Goal: Task Accomplishment & Management: Use online tool/utility

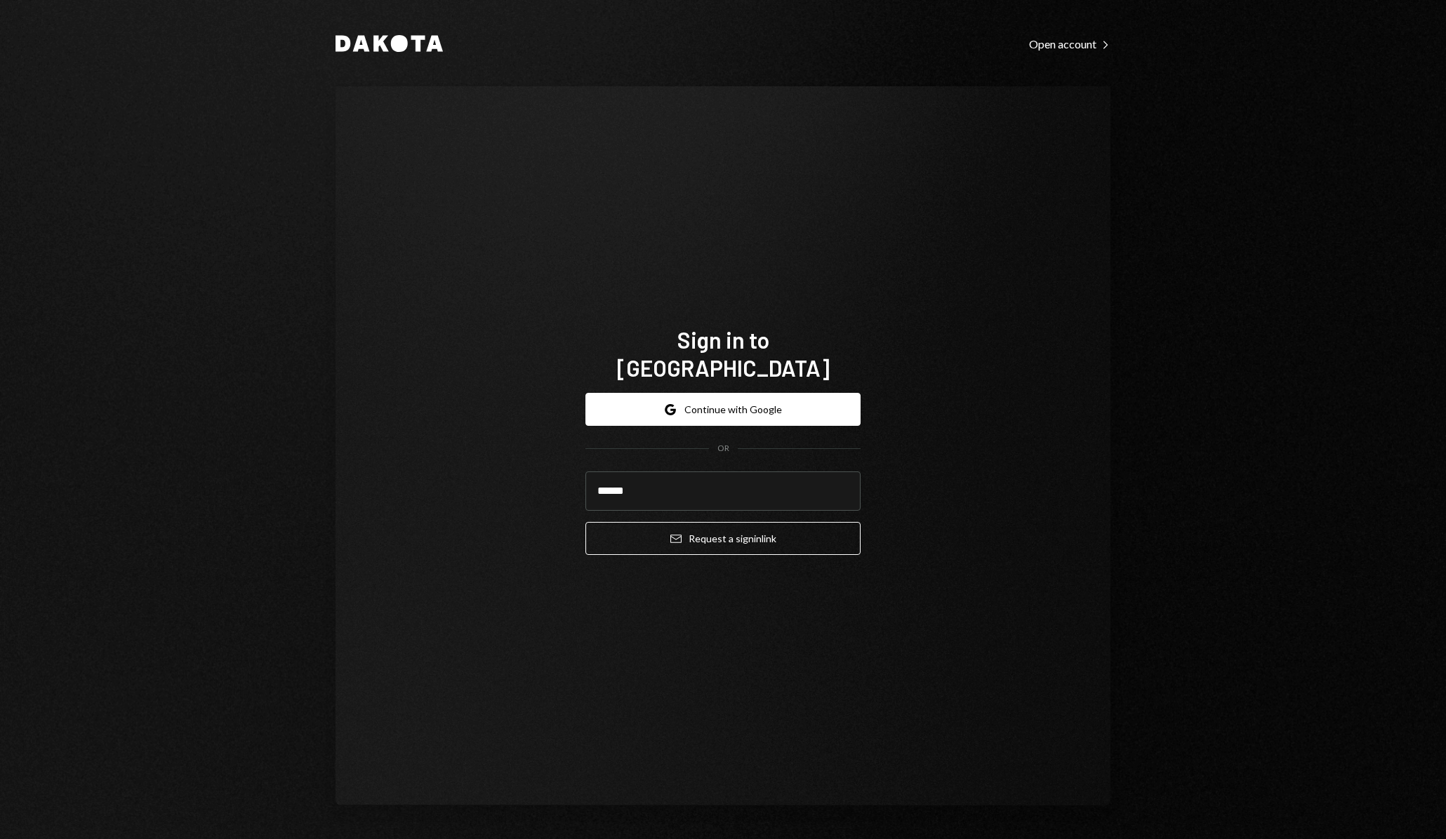
type input "**********"
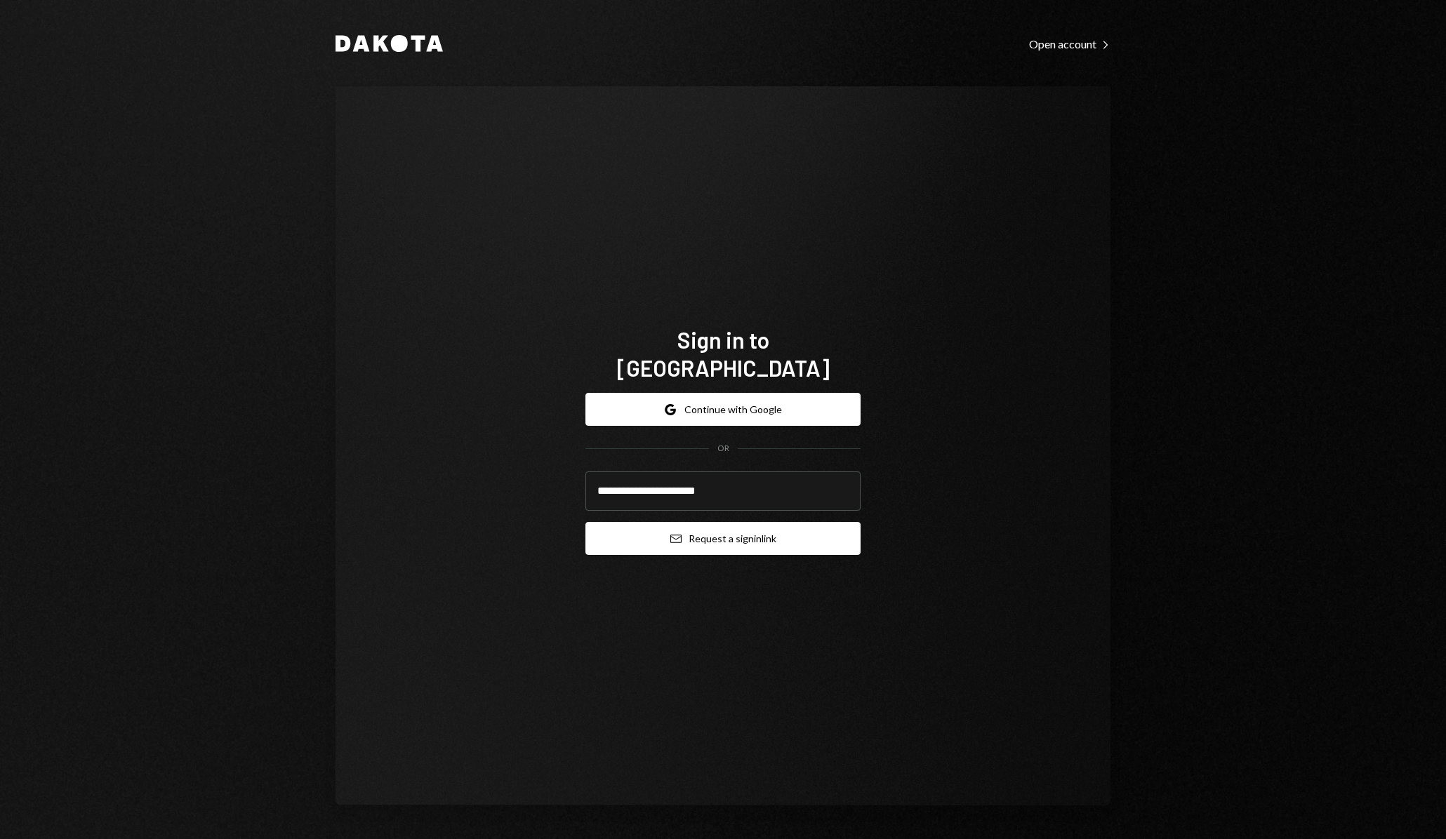
click at [693, 524] on button "Email Request a sign in link" at bounding box center [722, 538] width 275 height 33
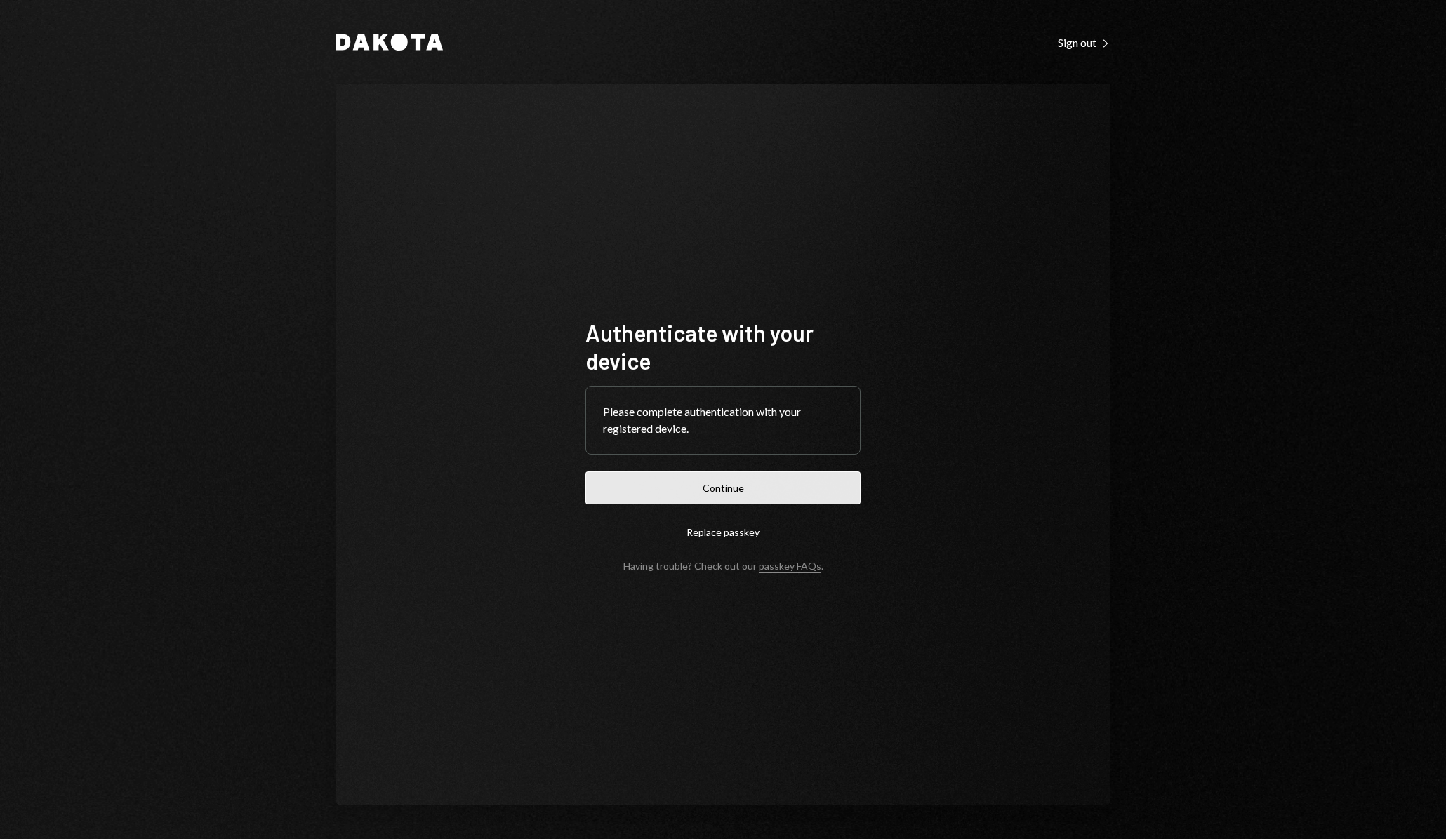
click at [712, 484] on button "Continue" at bounding box center [722, 488] width 275 height 33
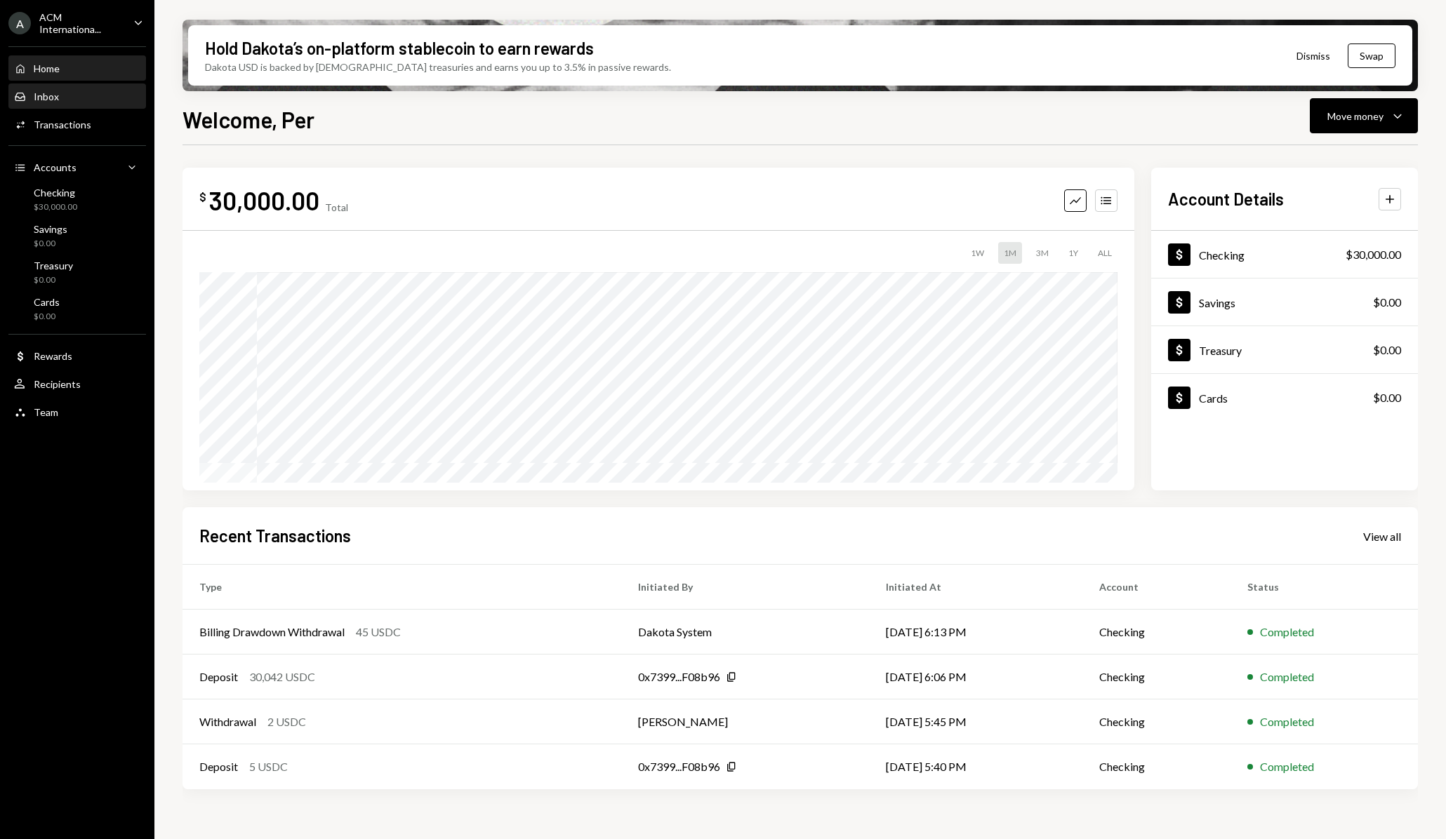
click at [69, 97] on div "Inbox Inbox" at bounding box center [77, 97] width 126 height 13
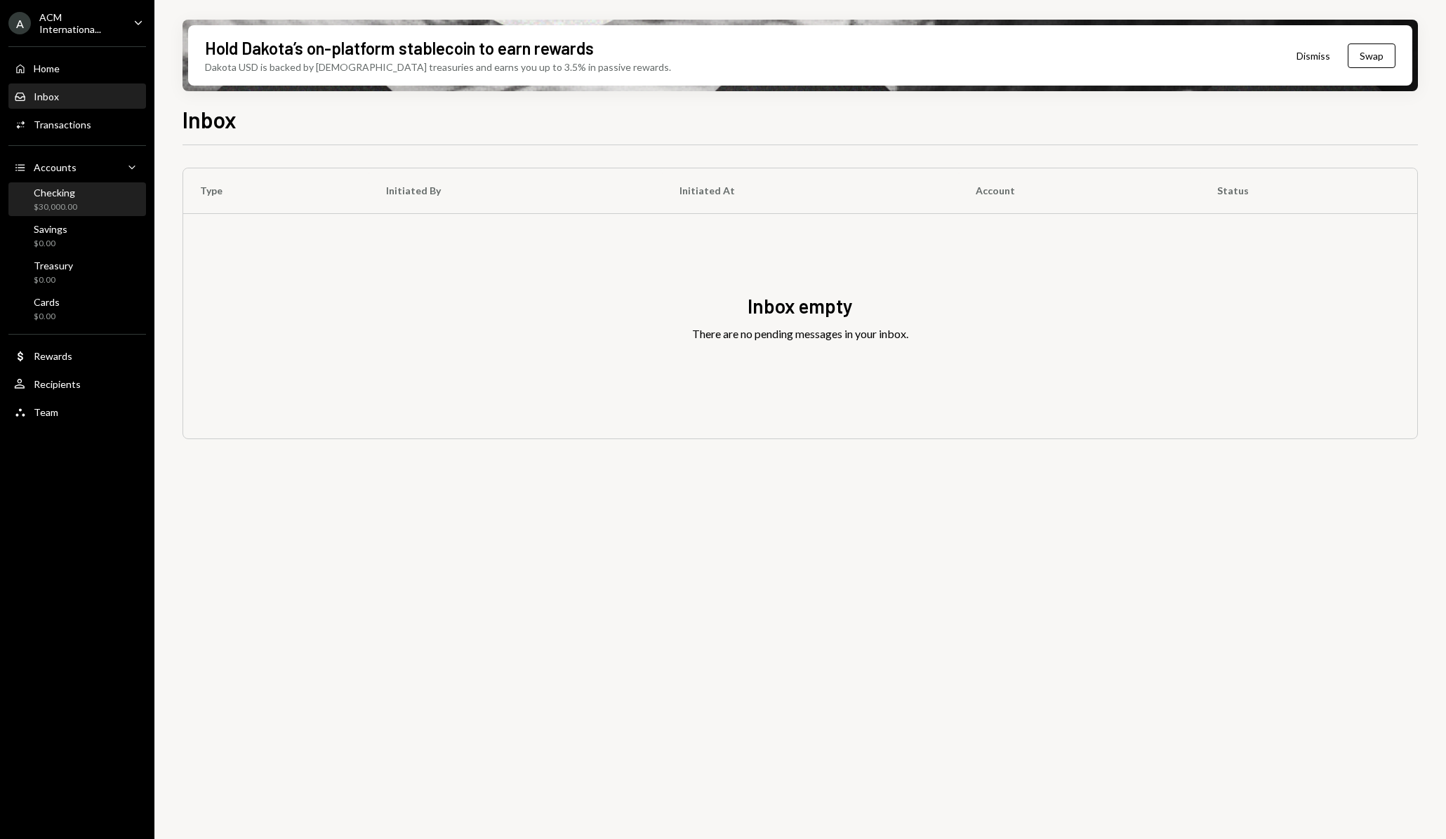
click at [88, 192] on div "Checking $30,000.00" at bounding box center [77, 200] width 126 height 27
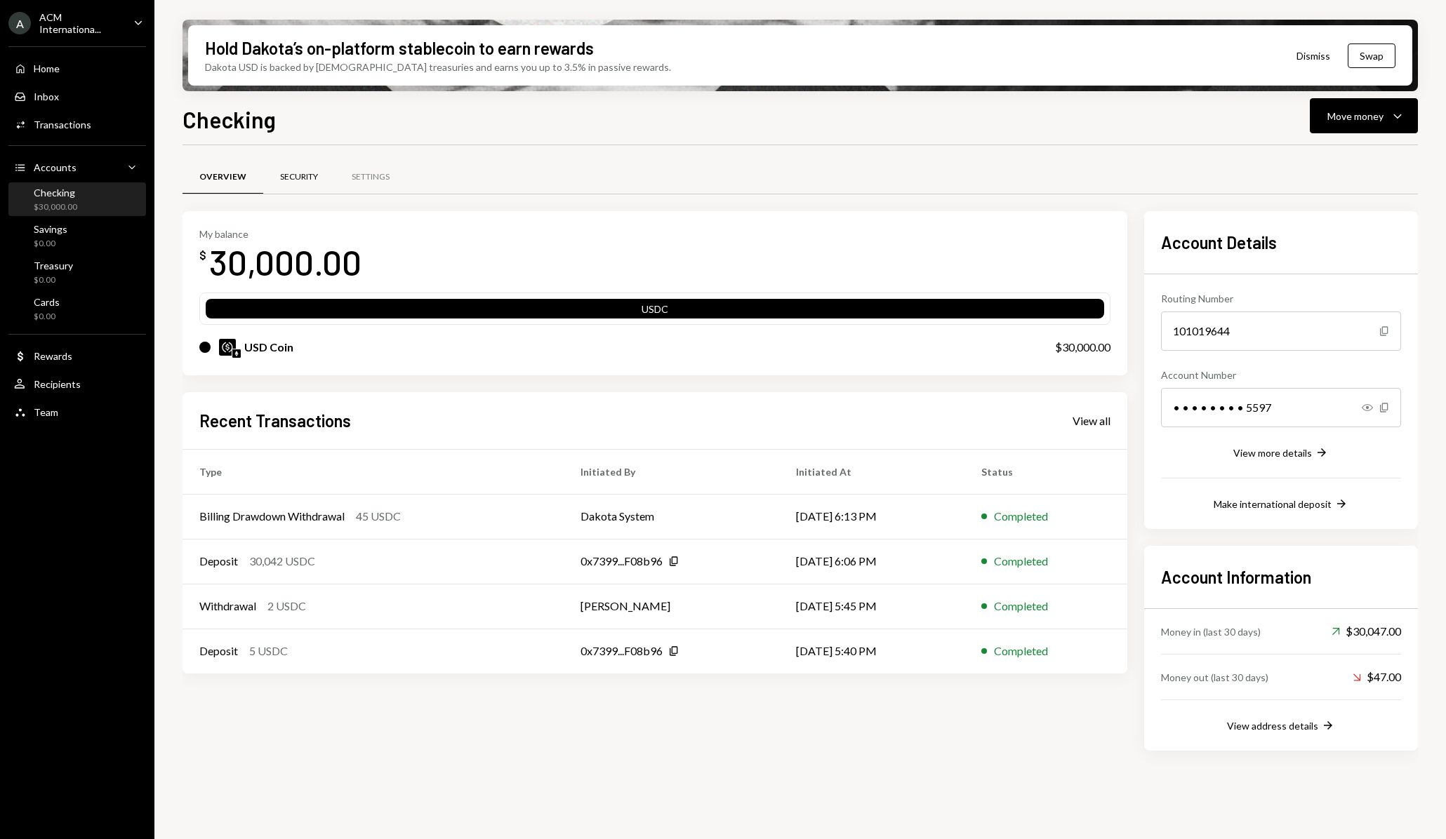
click at [298, 171] on div "Security" at bounding box center [299, 177] width 38 height 12
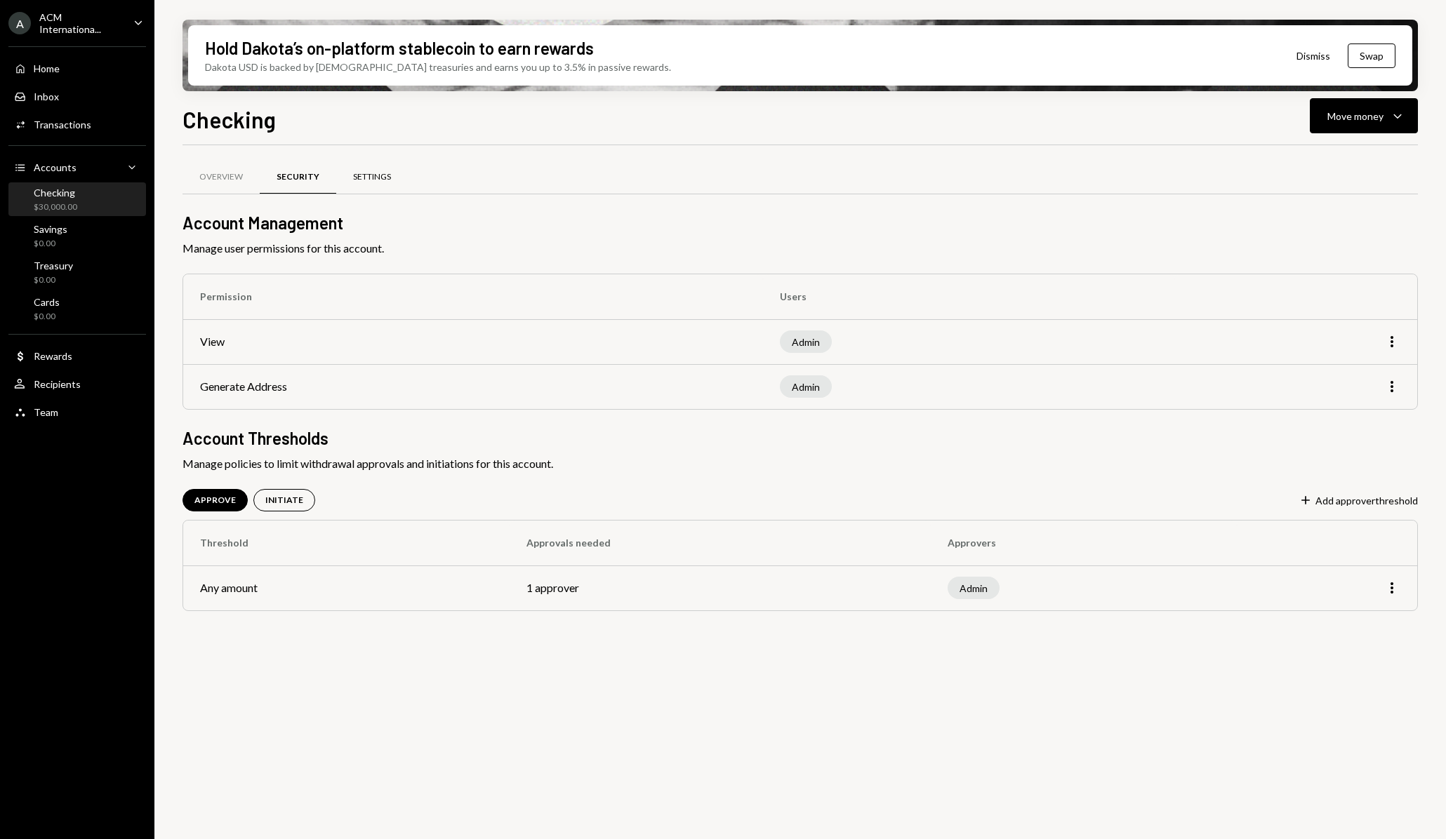
click at [358, 178] on div "Settings" at bounding box center [372, 177] width 38 height 12
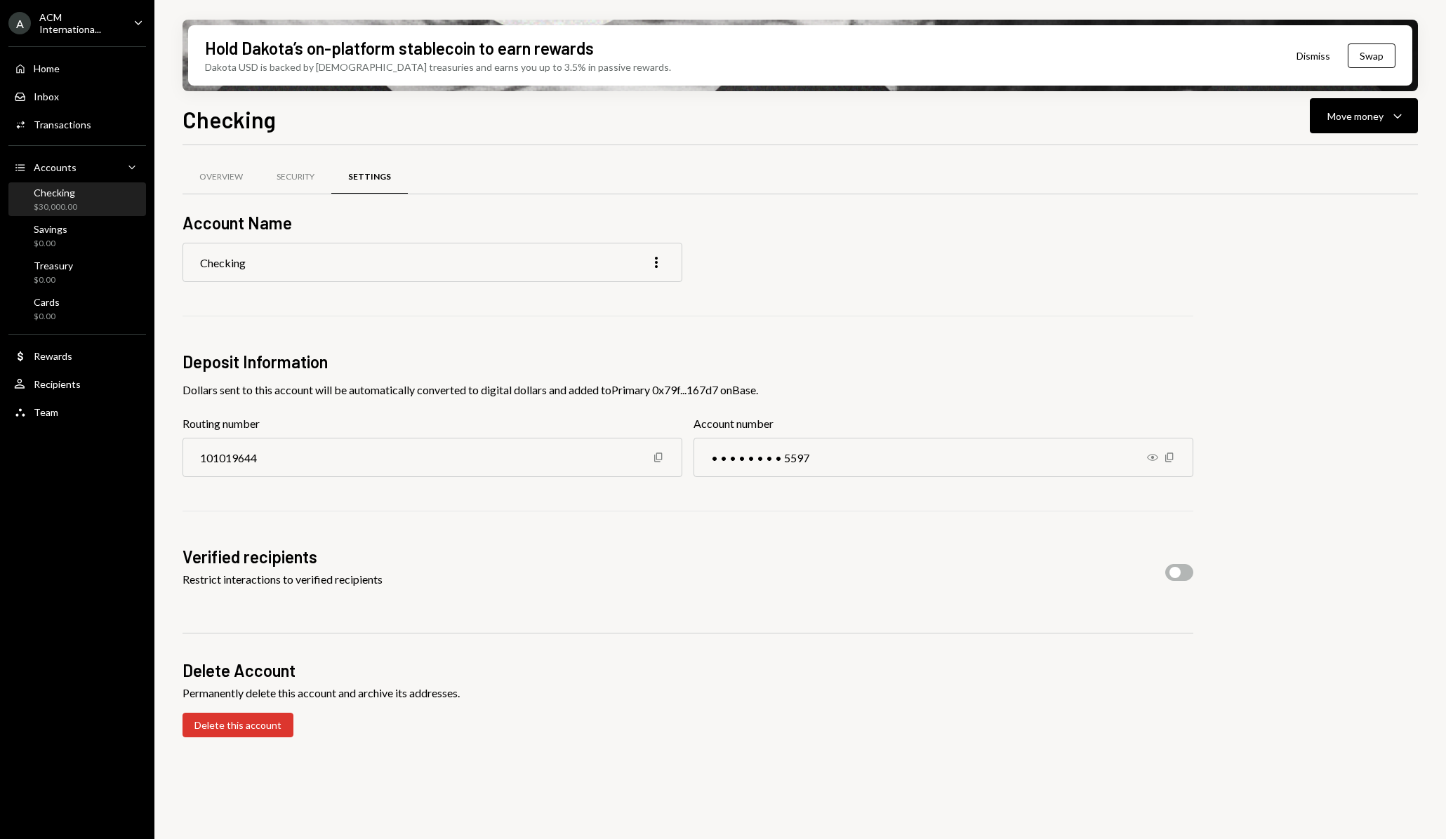
click at [359, 265] on div "Checking More" at bounding box center [432, 262] width 500 height 39
click at [657, 262] on icon "button" at bounding box center [656, 262] width 3 height 11
click at [1370, 115] on div "Move money" at bounding box center [1355, 116] width 56 height 15
click at [1326, 185] on div "Transfer" at bounding box center [1352, 189] width 102 height 15
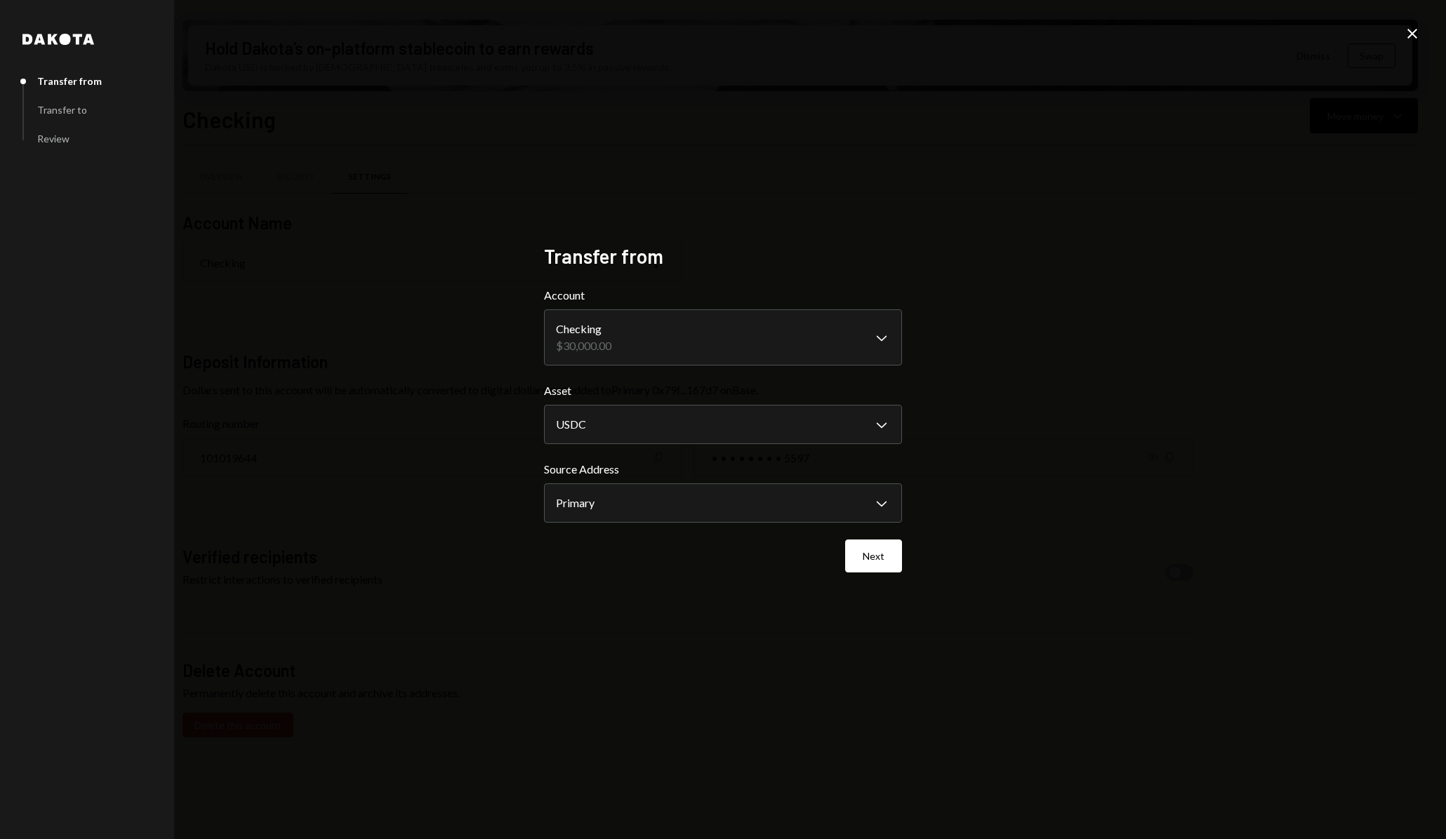
click at [774, 329] on body "**********" at bounding box center [723, 419] width 1446 height 839
click at [756, 435] on body "**********" at bounding box center [723, 419] width 1446 height 839
click at [737, 503] on body "**********" at bounding box center [723, 419] width 1446 height 839
click at [867, 558] on button "Next" at bounding box center [873, 556] width 57 height 33
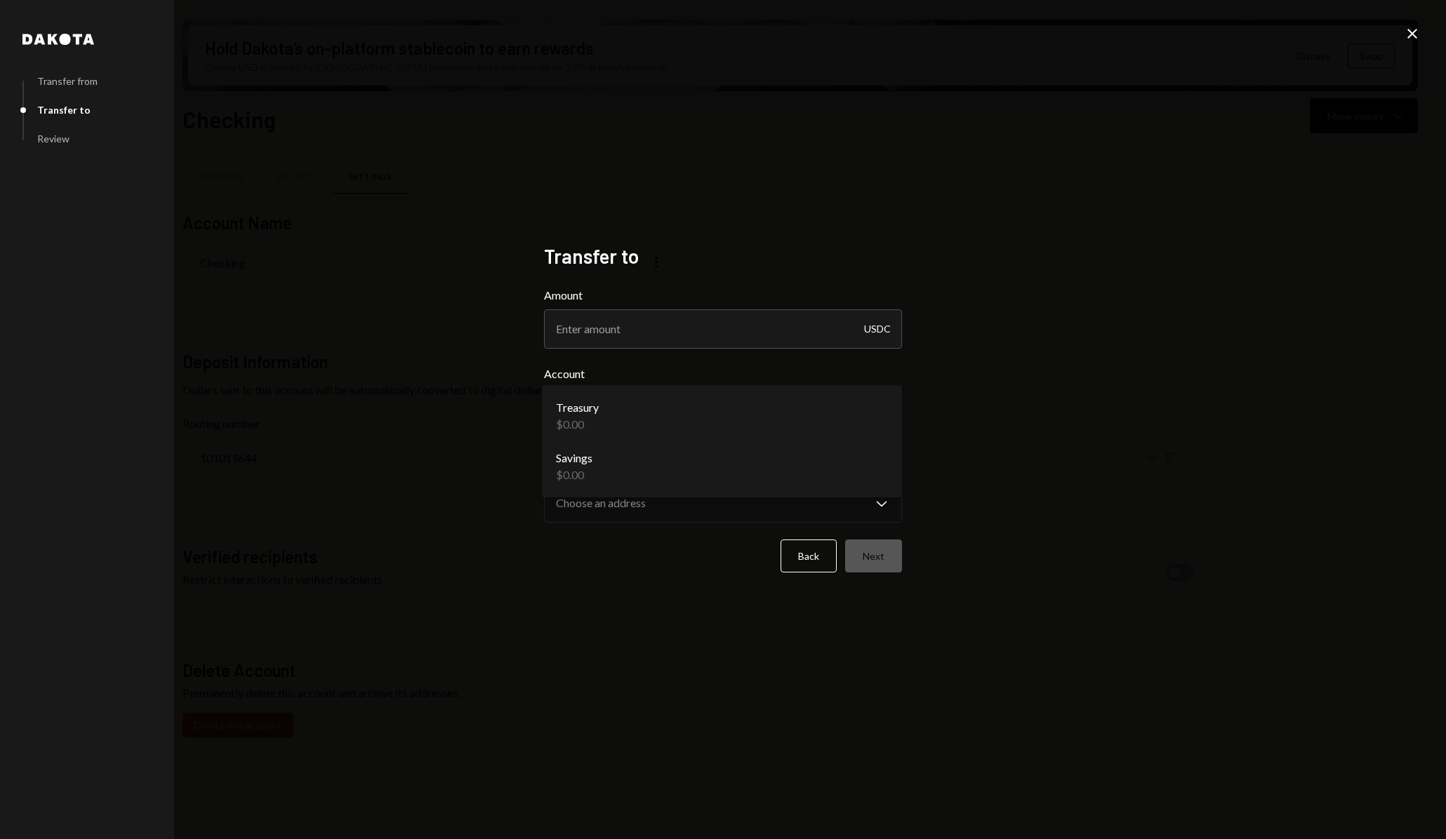
click at [743, 418] on body "**********" at bounding box center [723, 419] width 1446 height 839
click at [980, 326] on div "**********" at bounding box center [723, 419] width 1446 height 839
click at [1409, 36] on icon at bounding box center [1412, 34] width 10 height 10
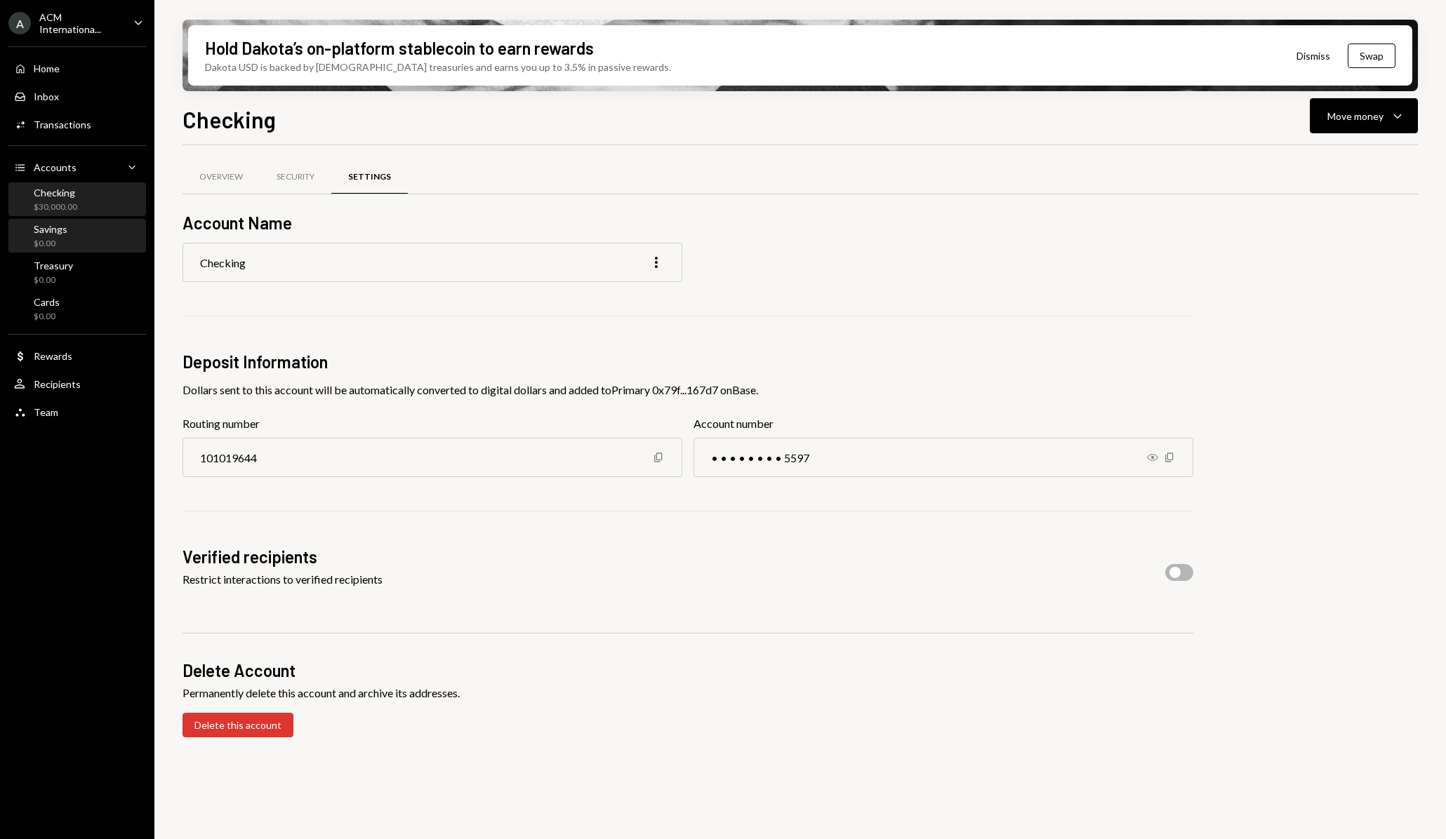
click at [83, 243] on div "Savings $0.00" at bounding box center [77, 236] width 126 height 27
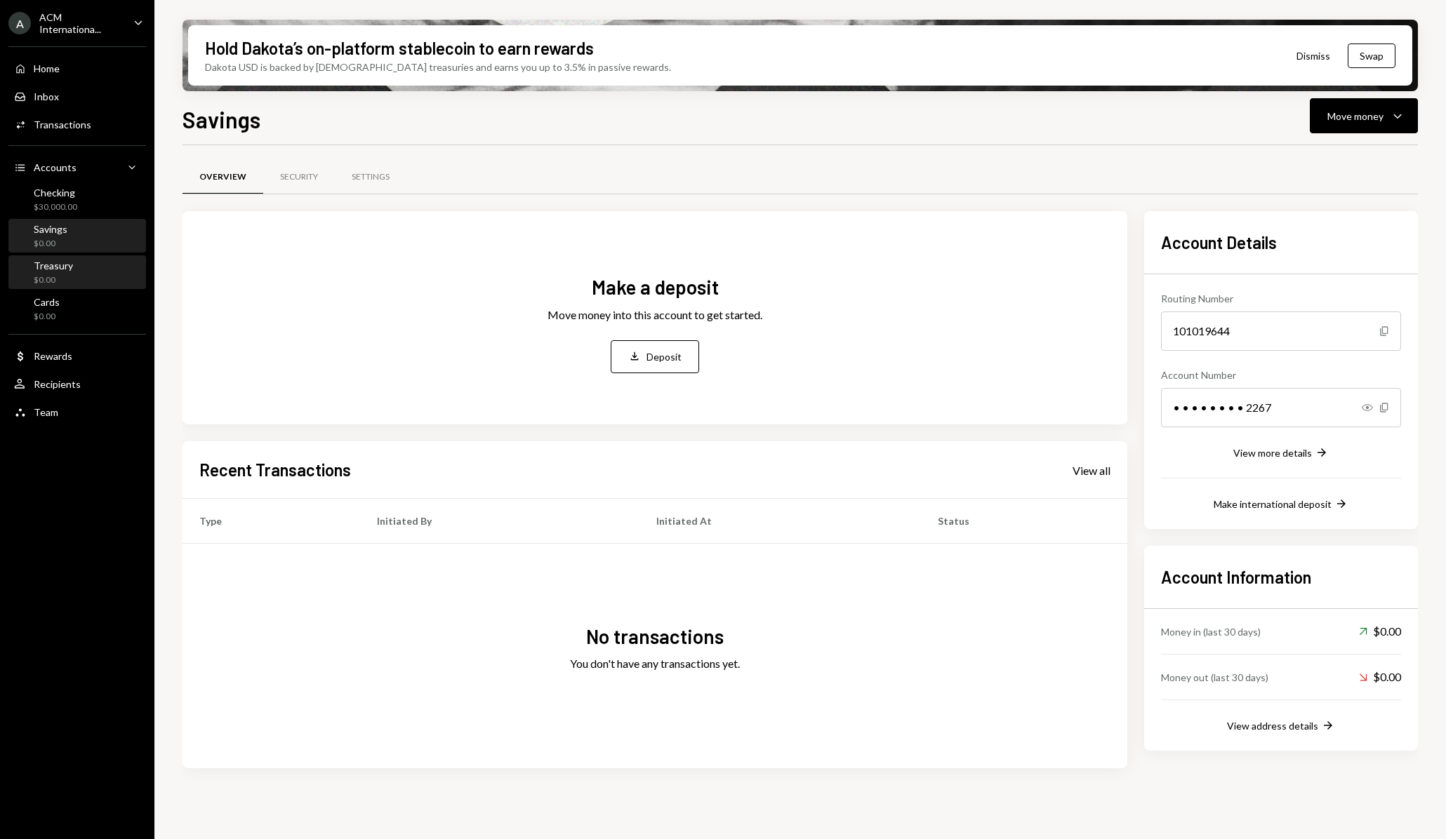
click at [74, 275] on div "Treasury $0.00" at bounding box center [77, 273] width 126 height 27
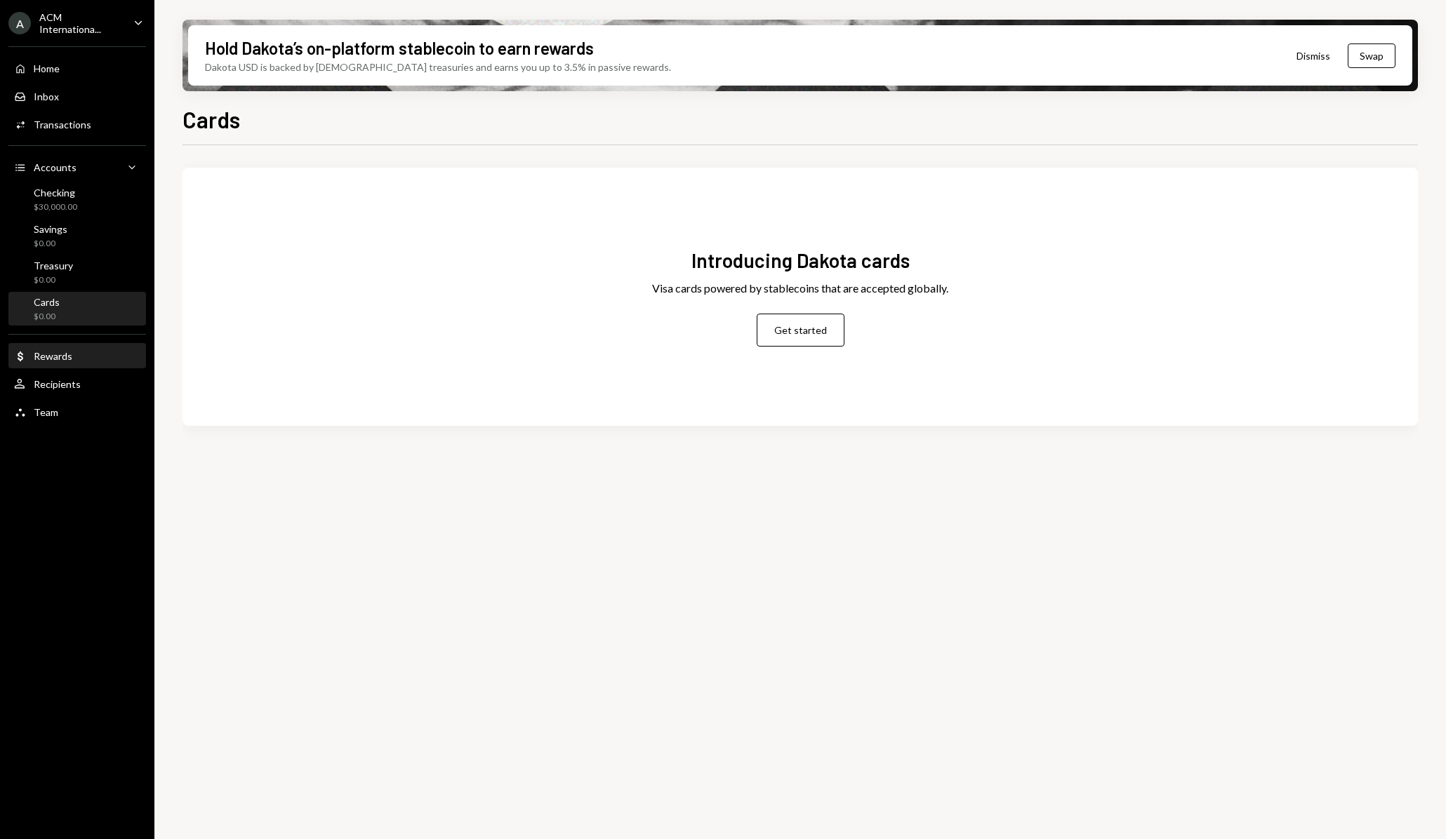
click at [72, 360] on div "Dollar Rewards" at bounding box center [77, 356] width 126 height 13
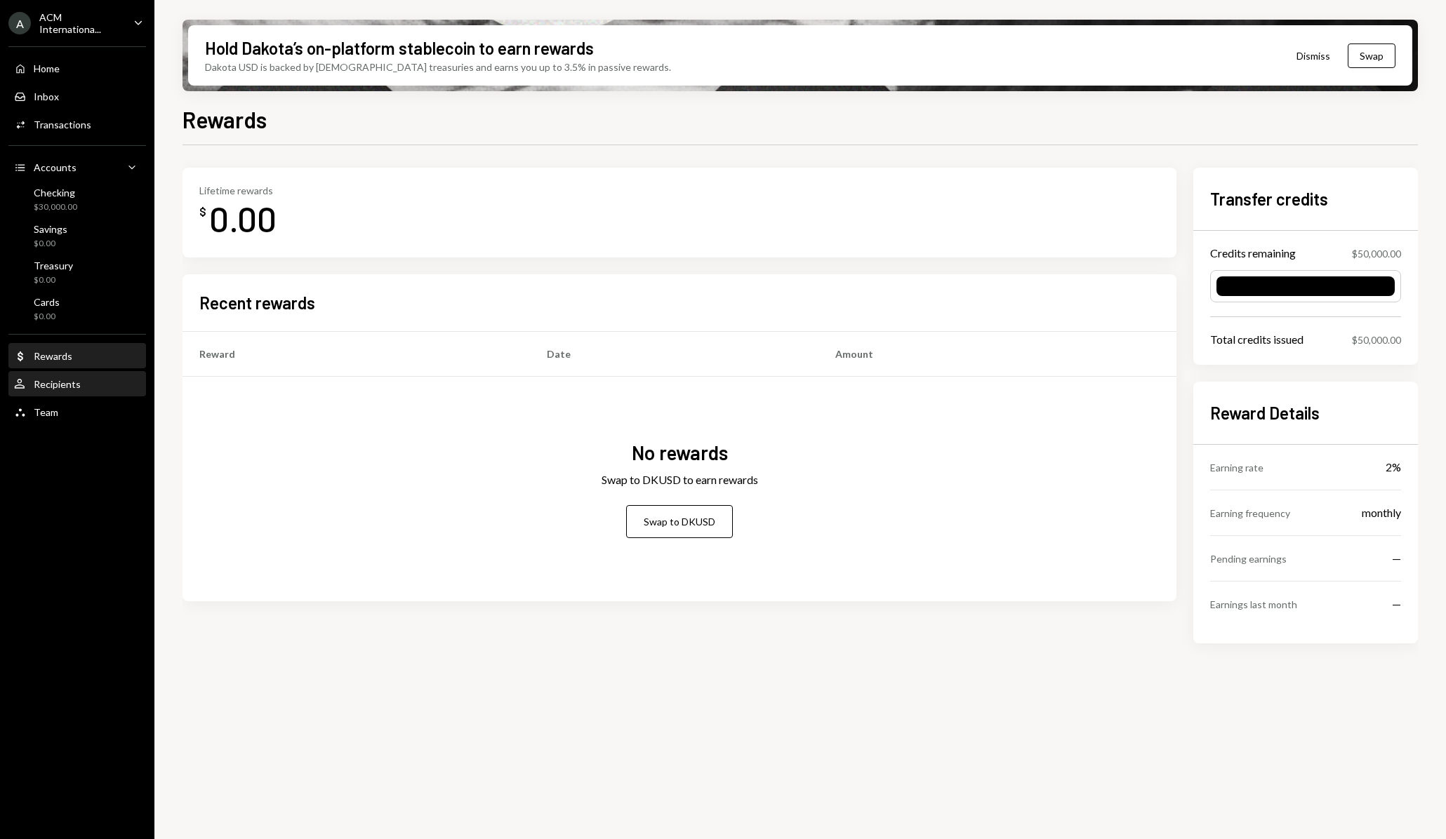
click at [70, 382] on div "Recipients" at bounding box center [57, 384] width 47 height 12
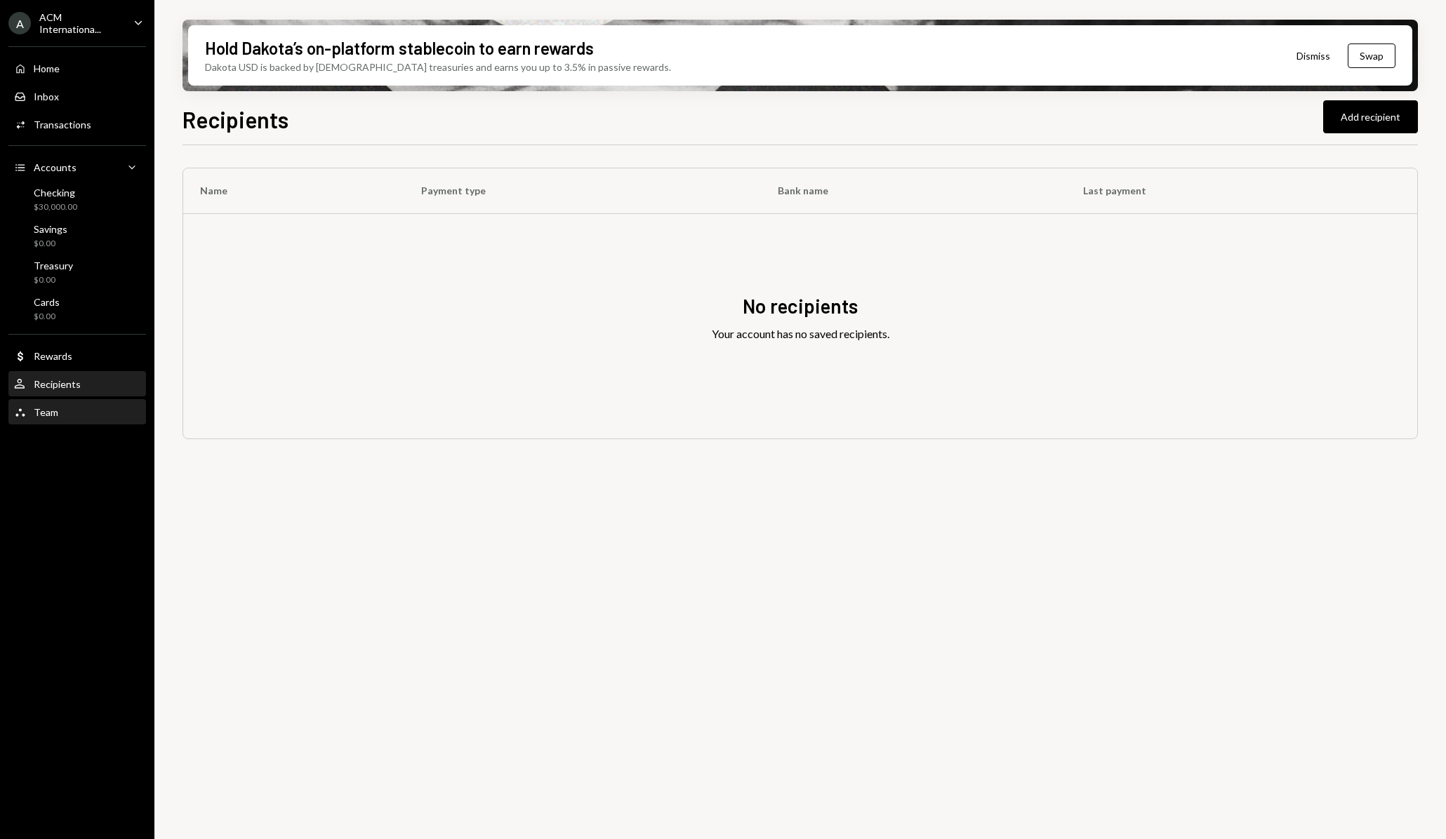
click at [67, 407] on div "Team Team" at bounding box center [77, 412] width 126 height 13
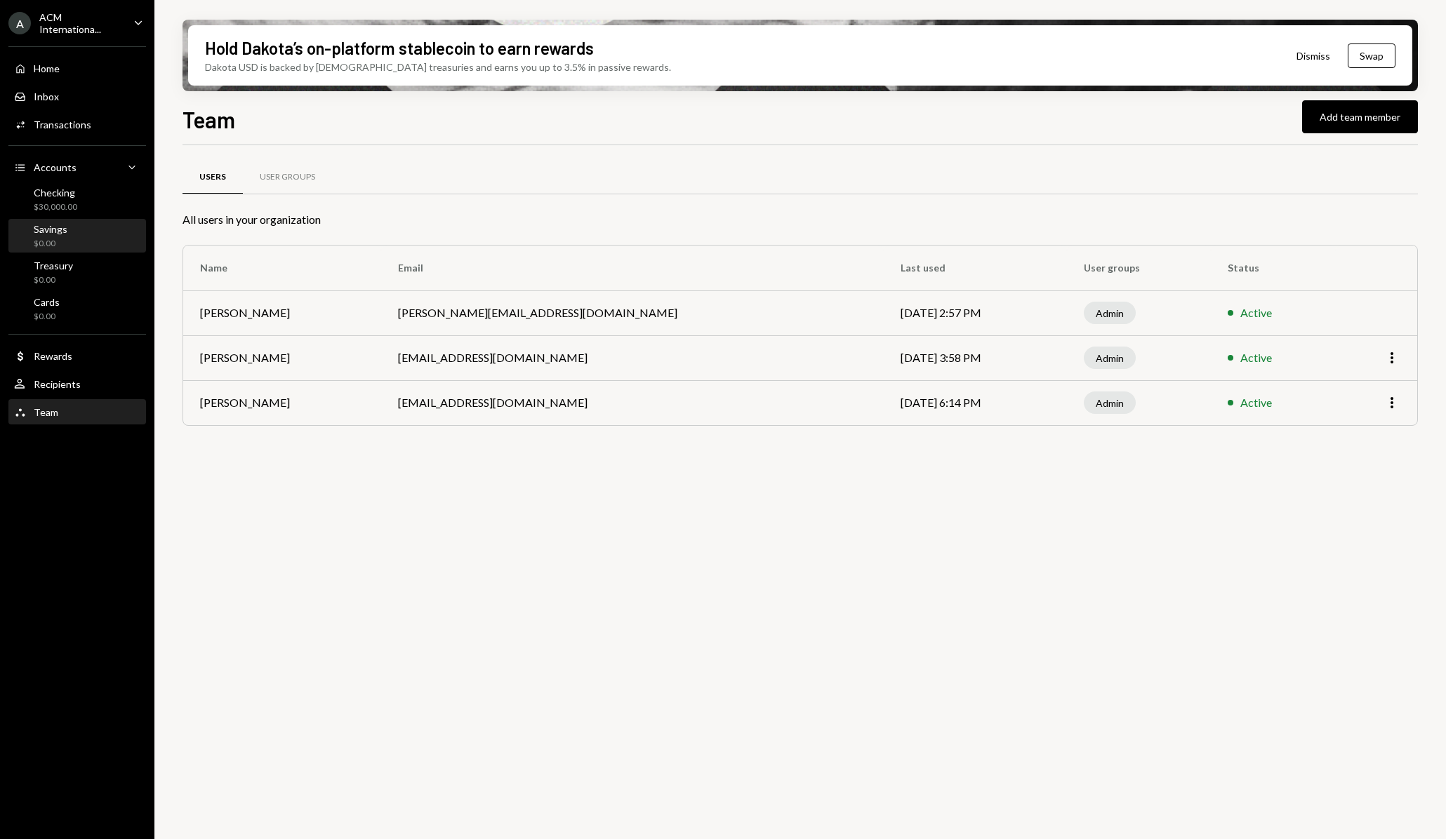
click at [94, 220] on div "Savings $0.00" at bounding box center [77, 236] width 126 height 32
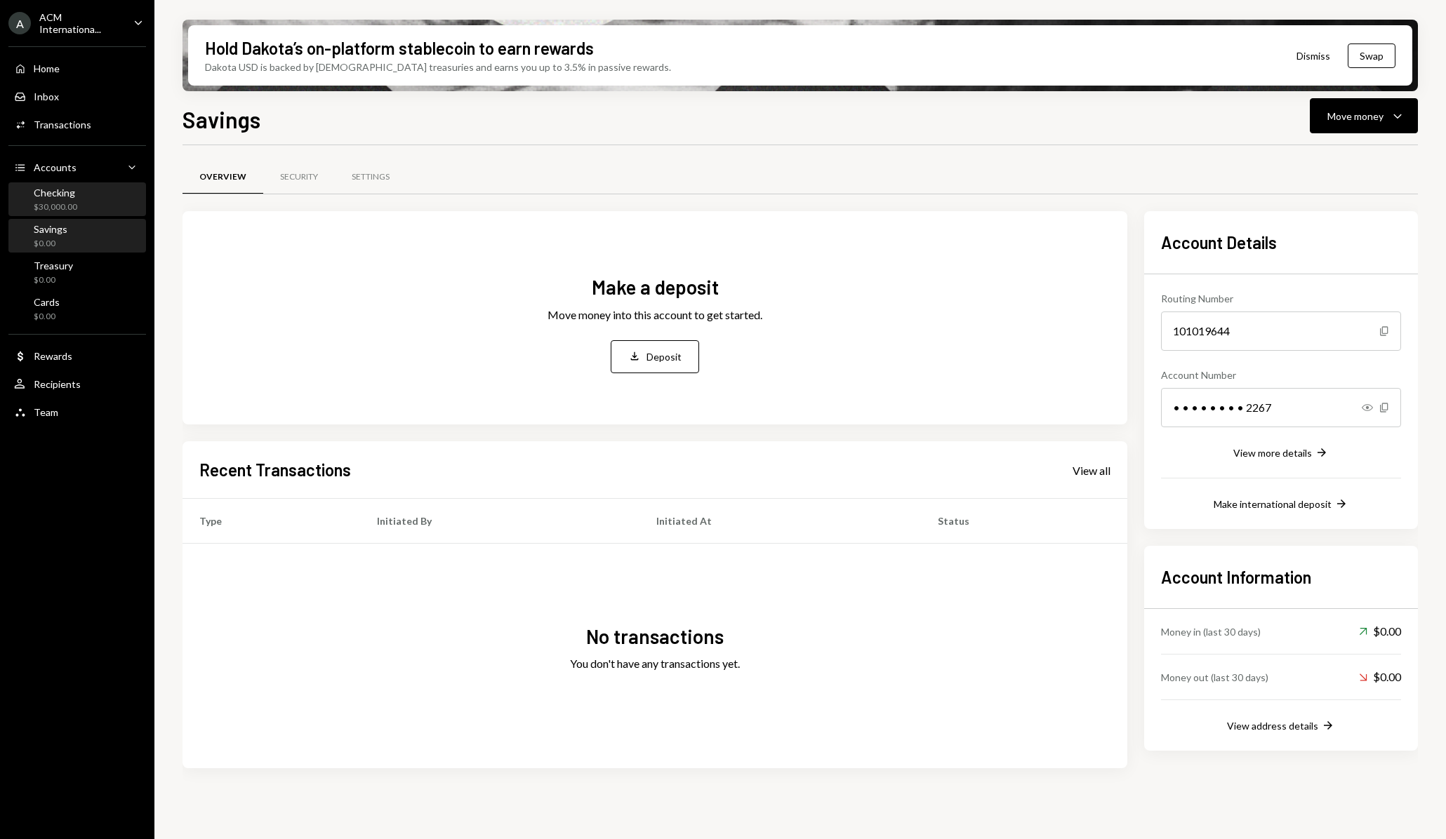
click at [69, 209] on div "$30,000.00" at bounding box center [56, 207] width 44 height 12
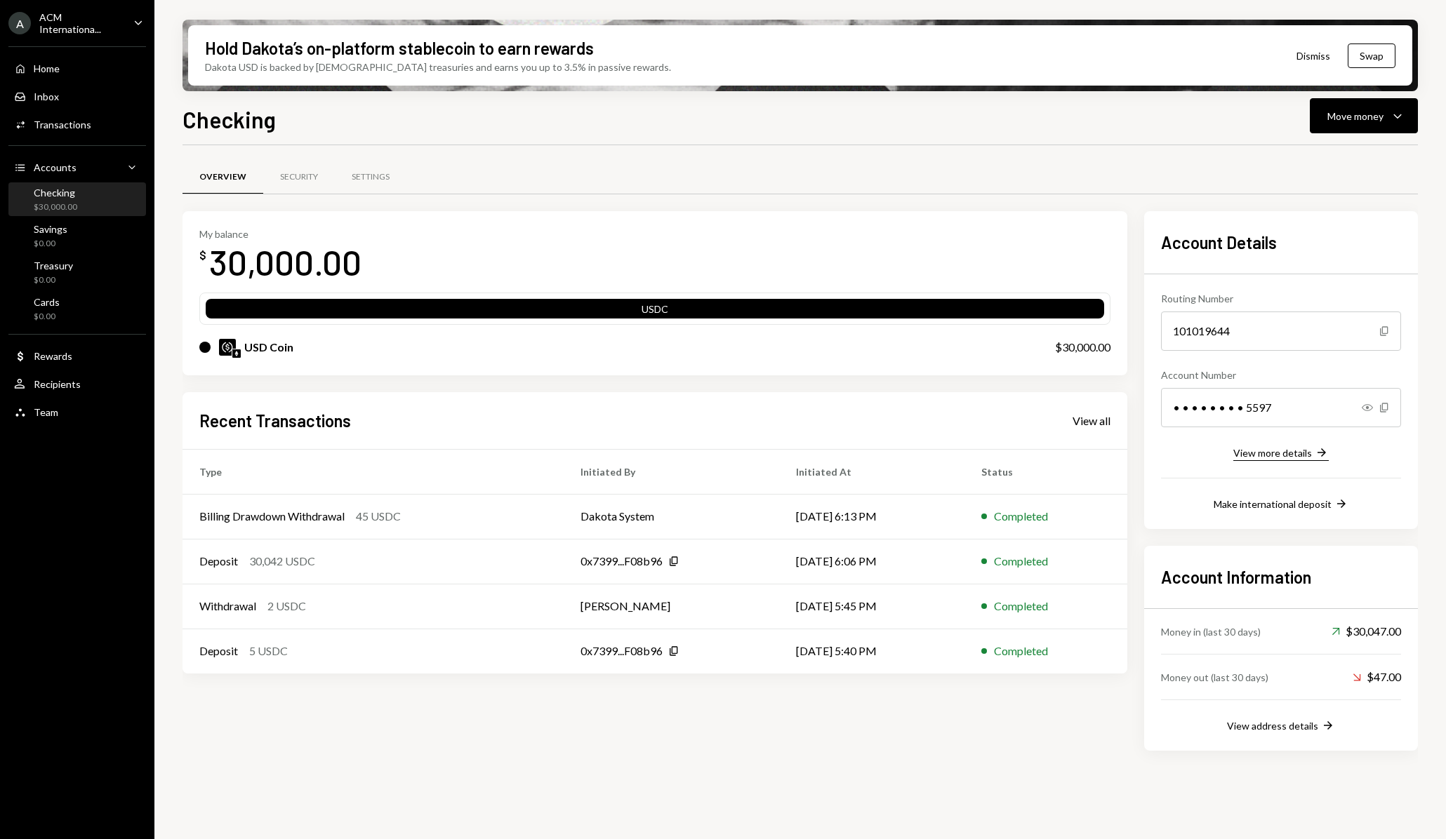
click at [1289, 454] on div "View more details" at bounding box center [1272, 453] width 79 height 12
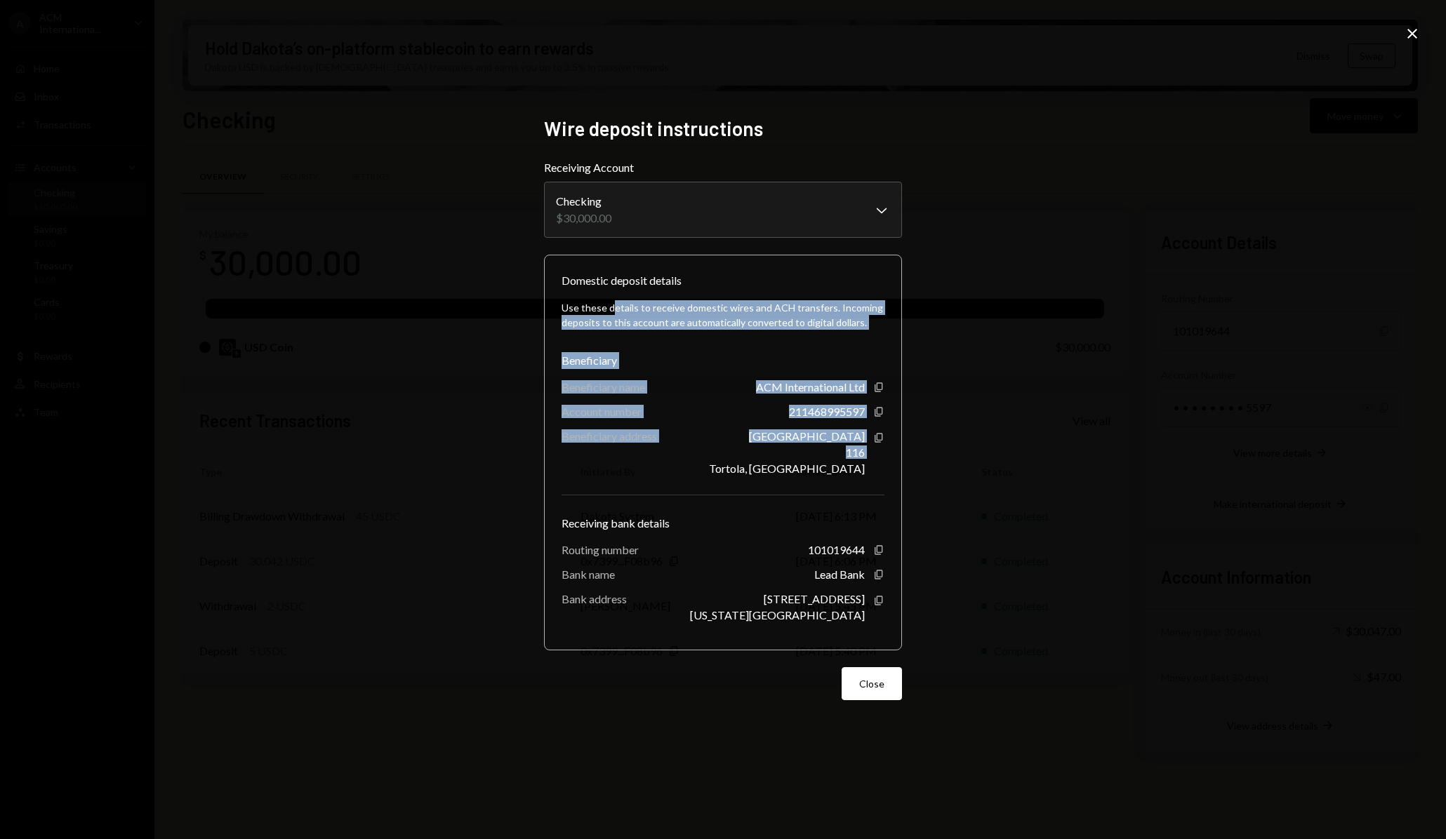
drag, startPoint x: 612, startPoint y: 305, endPoint x: 707, endPoint y: 472, distance: 192.6
click at [707, 472] on div "Use these details to receive domestic wires and ACH transfers. Incoming deposit…" at bounding box center [722, 461] width 323 height 344
click at [707, 472] on div "Beneficiary address [STREET_ADDRESS] Copy" at bounding box center [722, 452] width 323 height 46
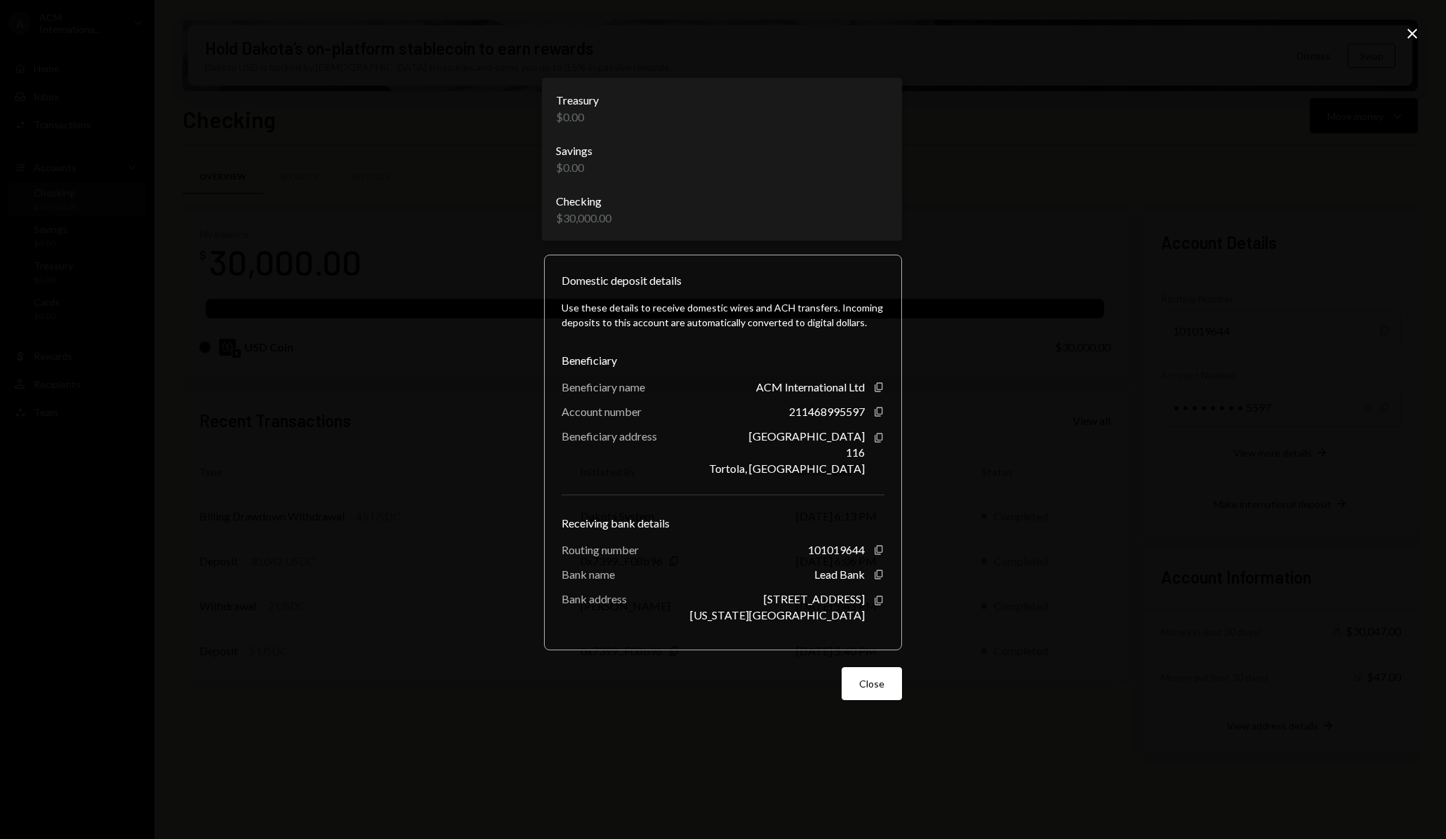
click at [885, 208] on body "A ACM Internationa... Caret Down Home Home Inbox Inbox Activities Transactions …" at bounding box center [723, 419] width 1446 height 839
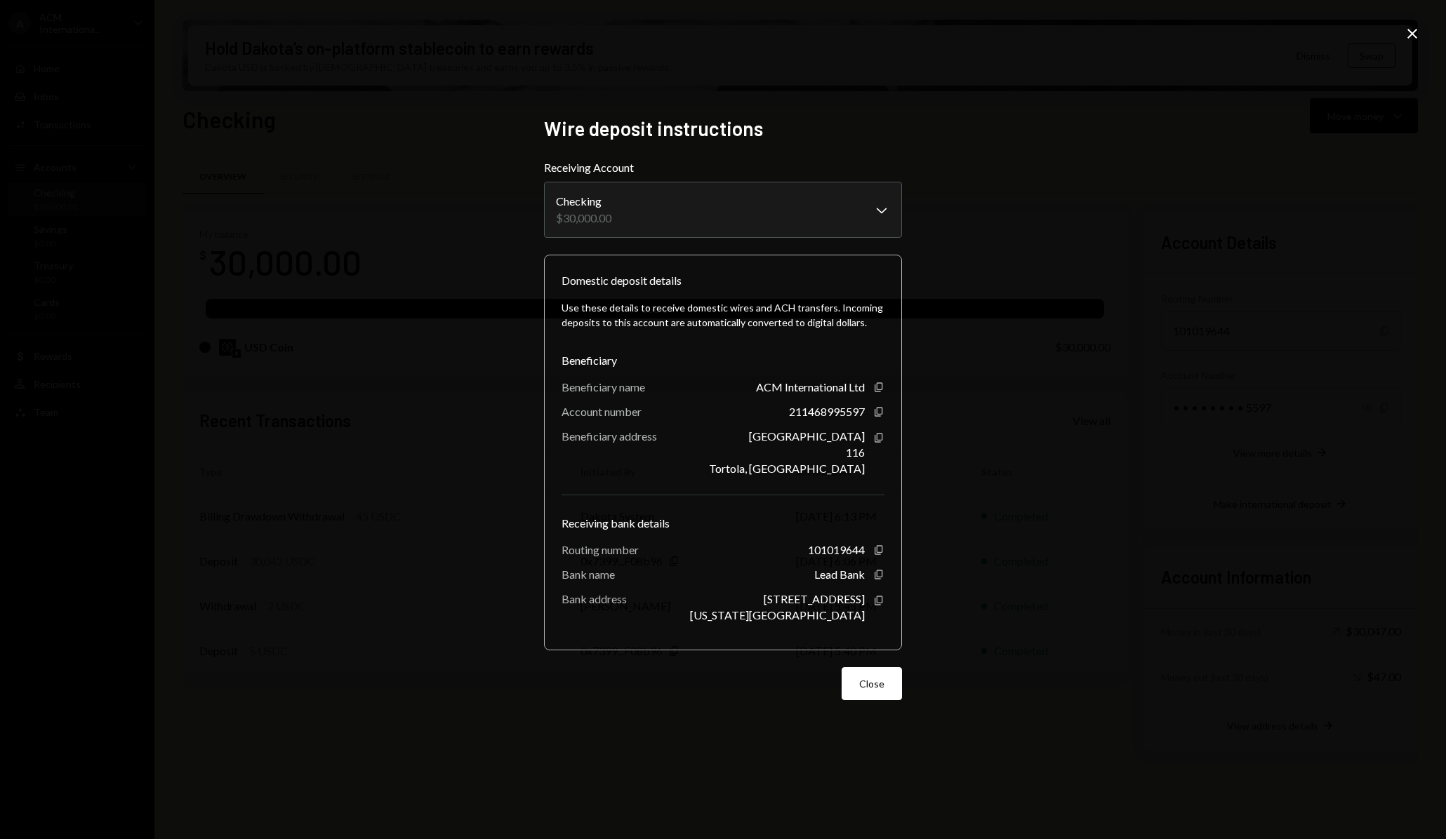
click at [981, 245] on div "**********" at bounding box center [723, 419] width 1446 height 839
click at [886, 688] on button "Close" at bounding box center [871, 683] width 60 height 33
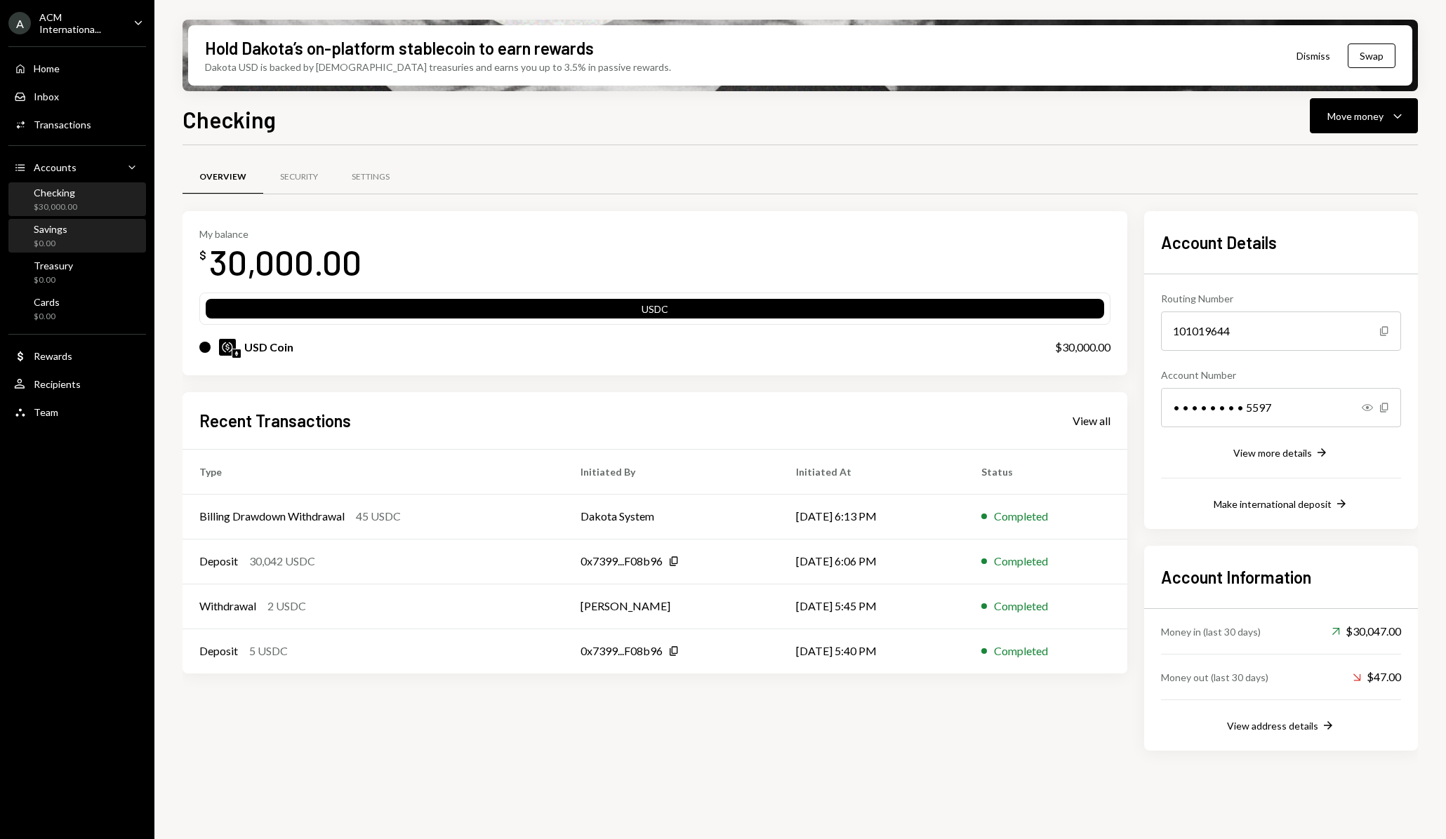
click at [81, 236] on div "Savings $0.00" at bounding box center [77, 236] width 126 height 27
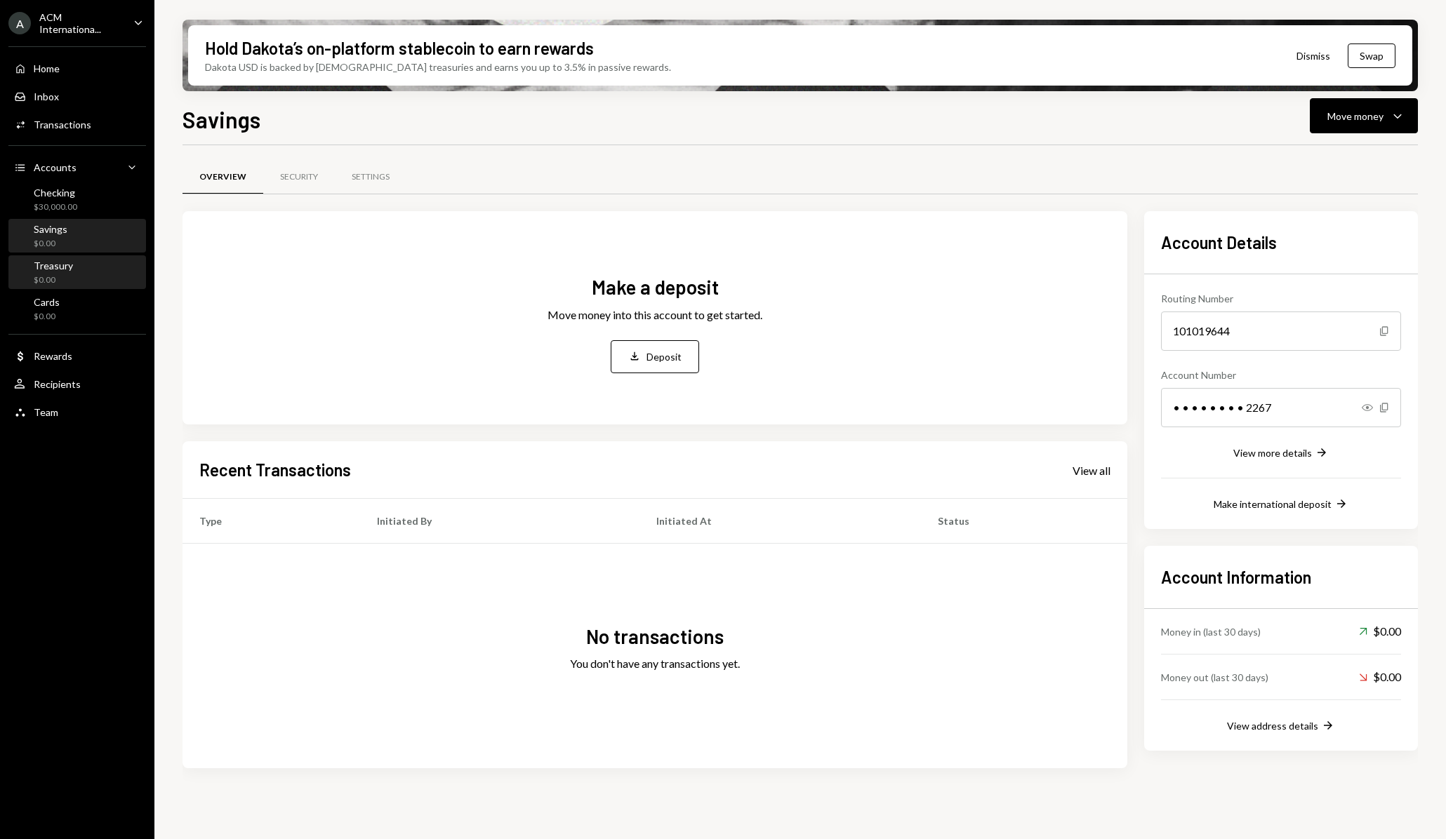
click at [81, 266] on div "Treasury $0.00" at bounding box center [77, 273] width 126 height 27
click at [82, 234] on div "Savings $0.00" at bounding box center [77, 236] width 126 height 27
click at [85, 189] on div "Checking $30,000.00" at bounding box center [77, 200] width 126 height 27
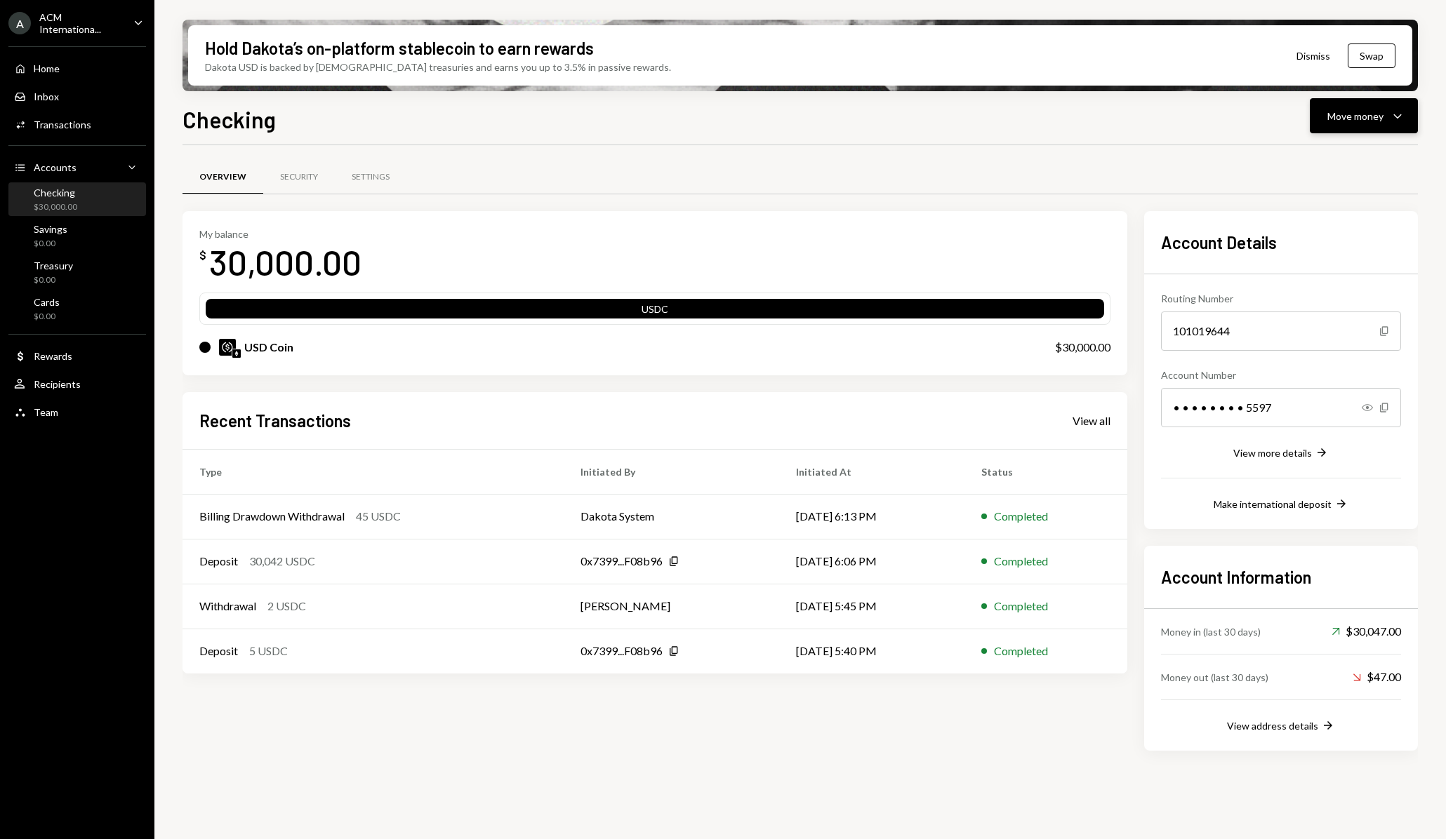
click at [1338, 113] on div "Move money" at bounding box center [1355, 116] width 56 height 15
click at [1313, 161] on div "Send" at bounding box center [1352, 158] width 102 height 15
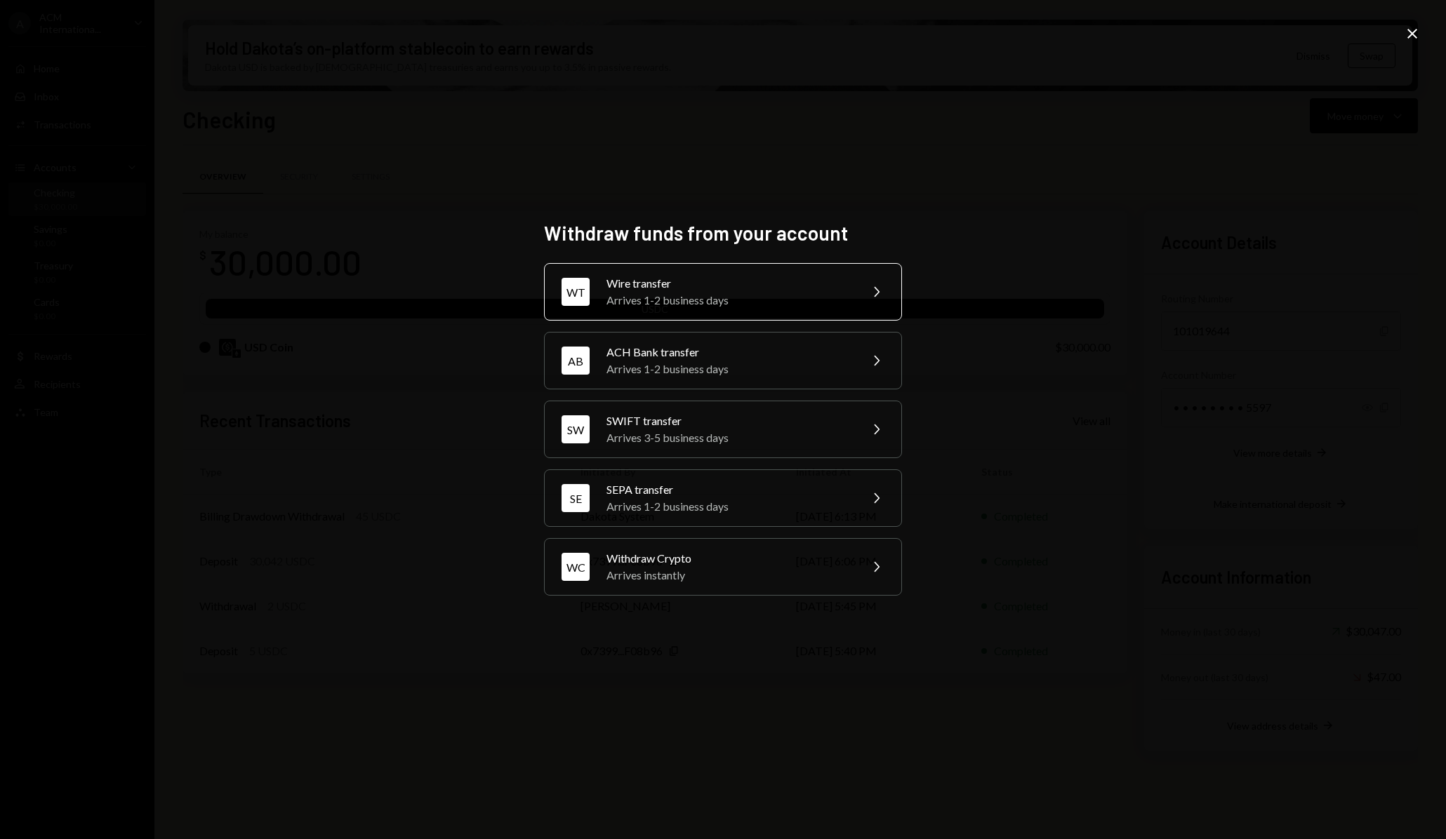
click at [790, 303] on div "Arrives 1-2 business days" at bounding box center [728, 300] width 244 height 17
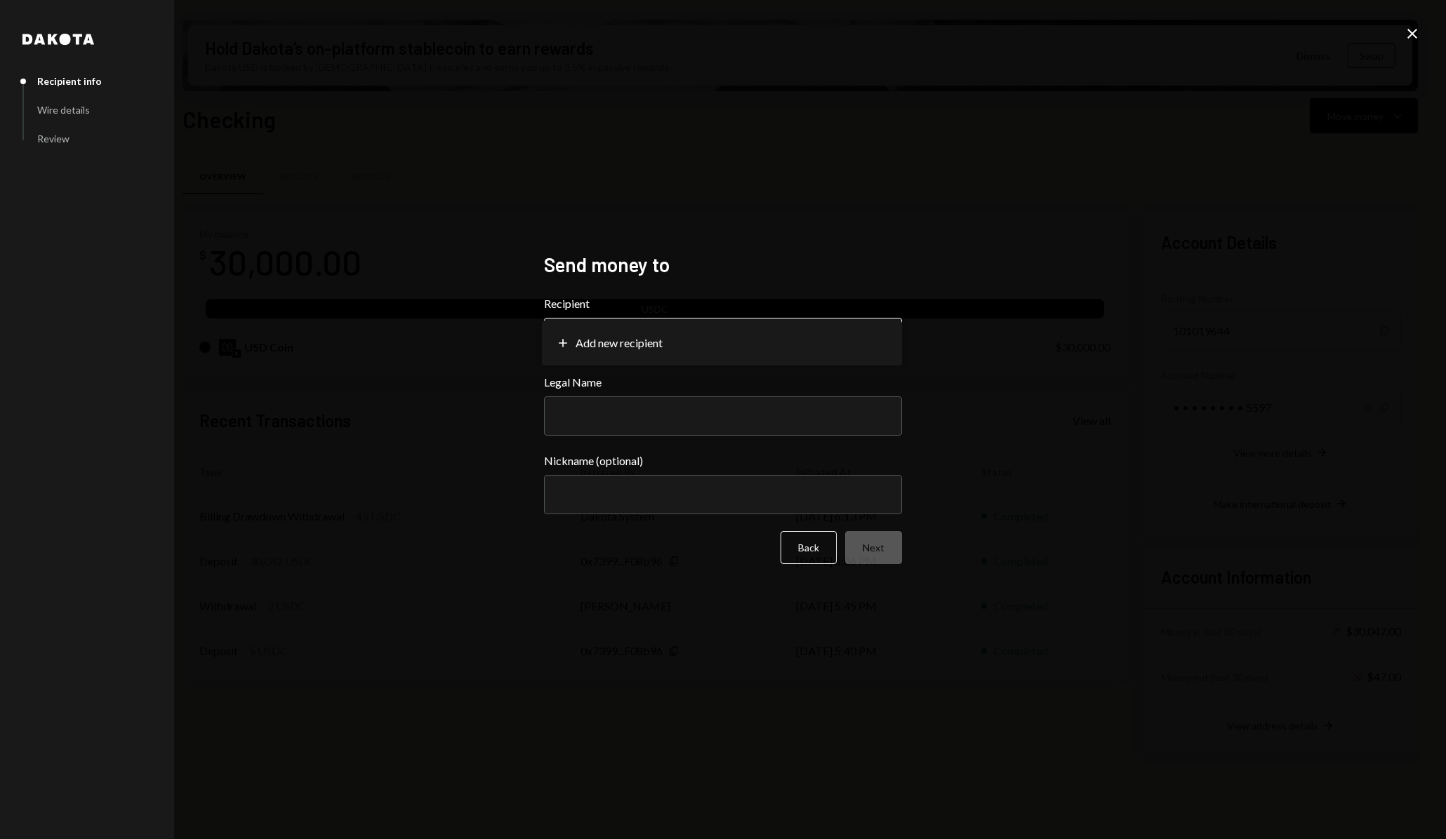
click at [779, 341] on body "A ACM Internationa... Caret Down Home Home Inbox Inbox Activities Transactions …" at bounding box center [723, 419] width 1446 height 839
click at [1409, 33] on icon "Close" at bounding box center [1412, 33] width 17 height 17
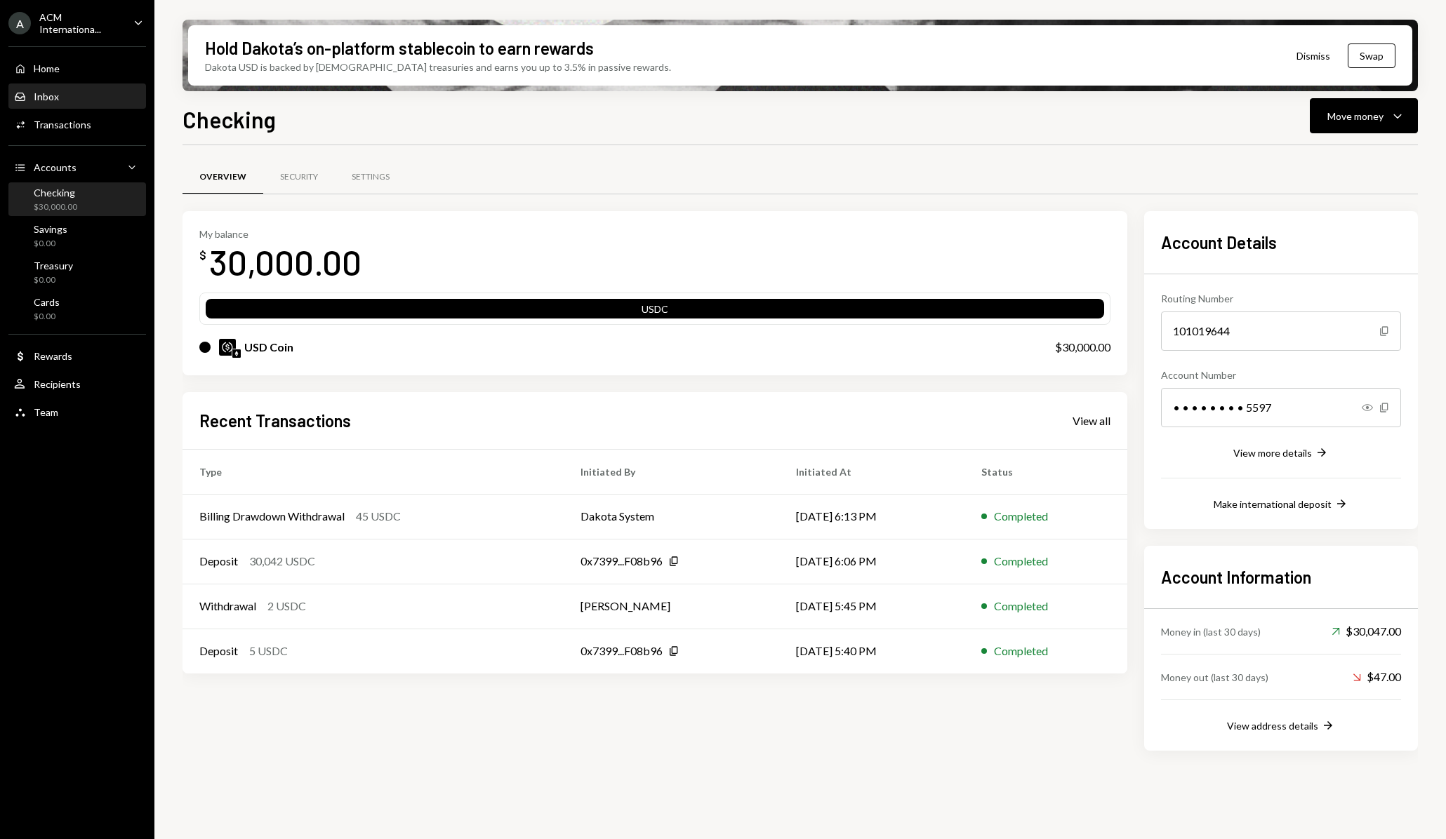
click at [53, 99] on div "Inbox" at bounding box center [46, 97] width 25 height 12
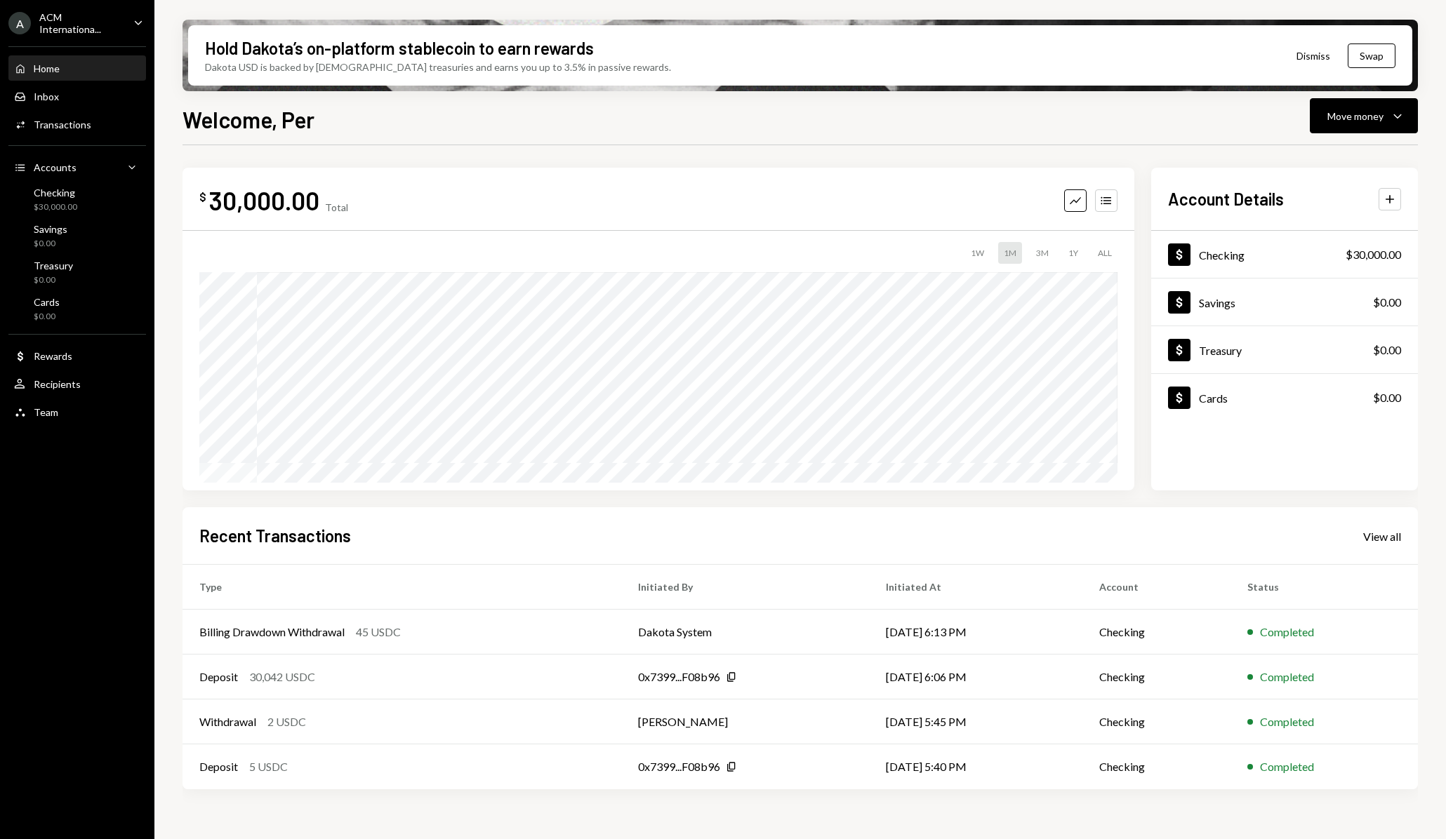
click at [76, 489] on div "A ACM Internationa... Caret Down Home Home Inbox Inbox Activities Transactions …" at bounding box center [77, 419] width 154 height 839
